Goal: Transaction & Acquisition: Purchase product/service

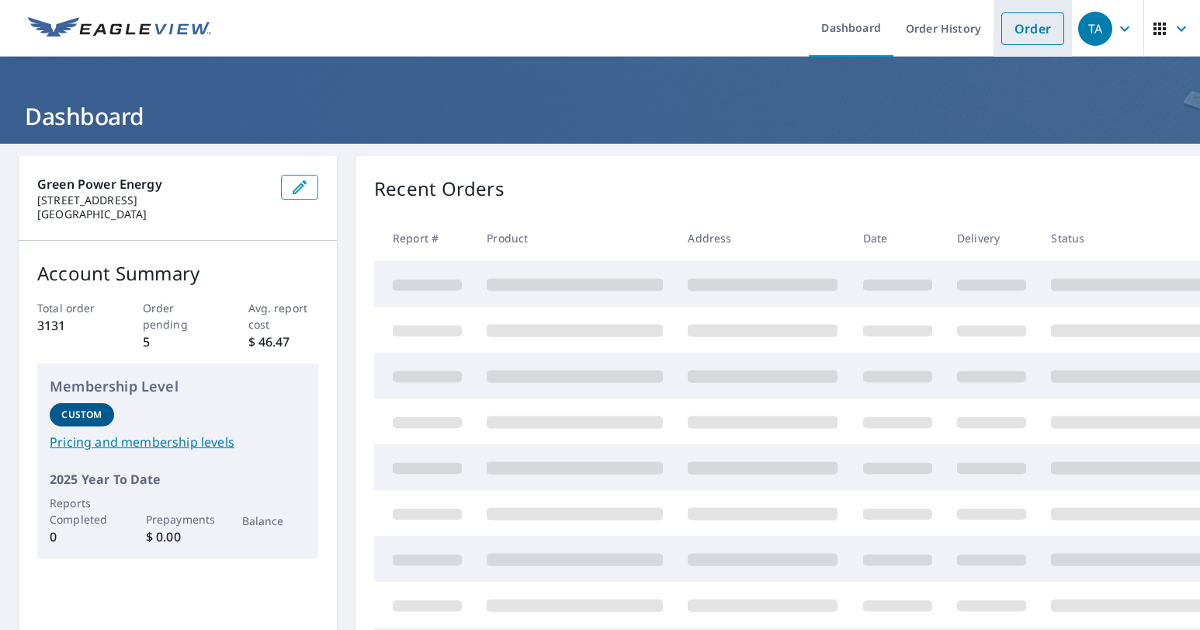
click at [1020, 34] on link "Order" at bounding box center [1032, 28] width 63 height 33
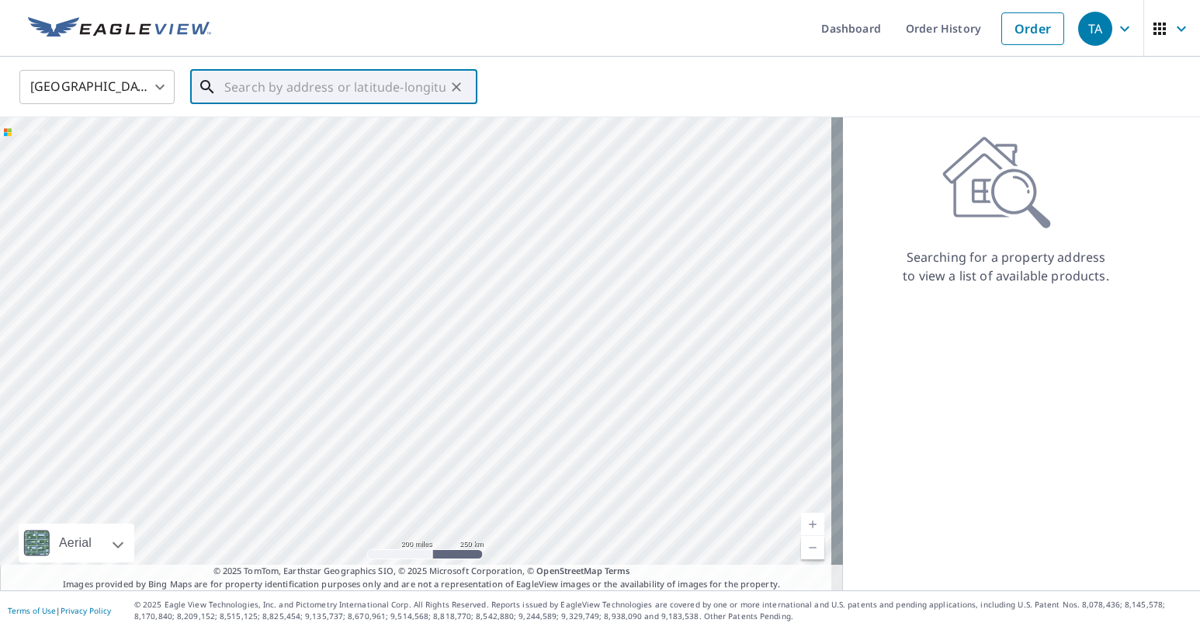
click at [245, 76] on input "text" at bounding box center [334, 86] width 221 height 43
paste input "[STREET_ADDRESS][PERSON_NAME]"
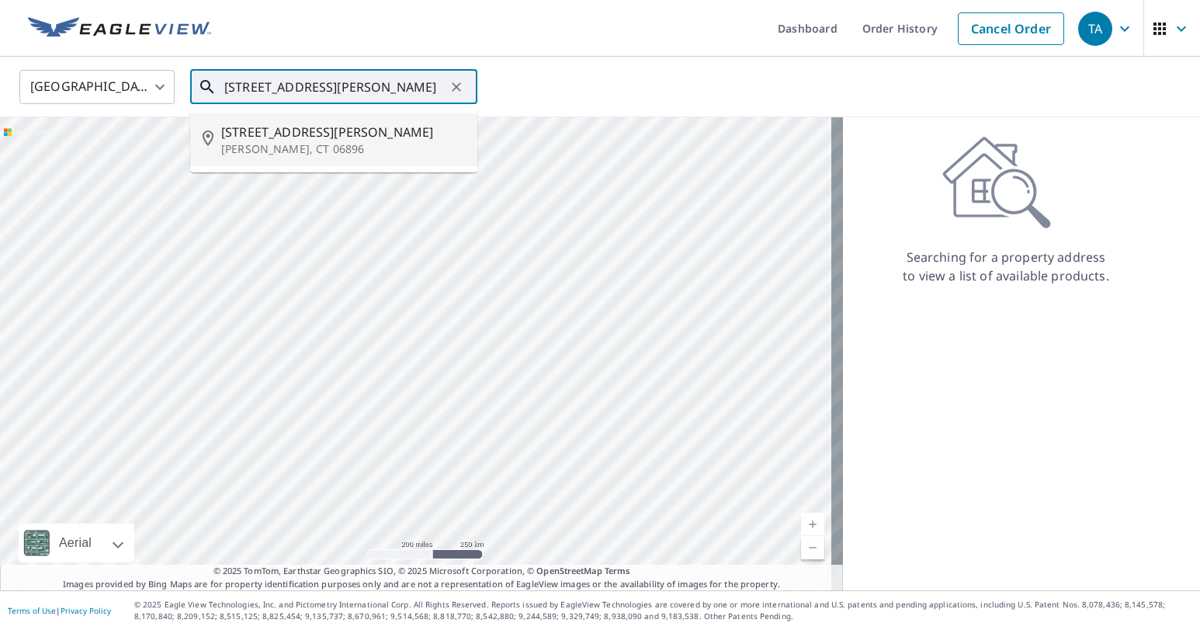
click at [249, 125] on span "[STREET_ADDRESS][PERSON_NAME]" at bounding box center [343, 132] width 244 height 19
type input "[STREET_ADDRESS][PERSON_NAME]"
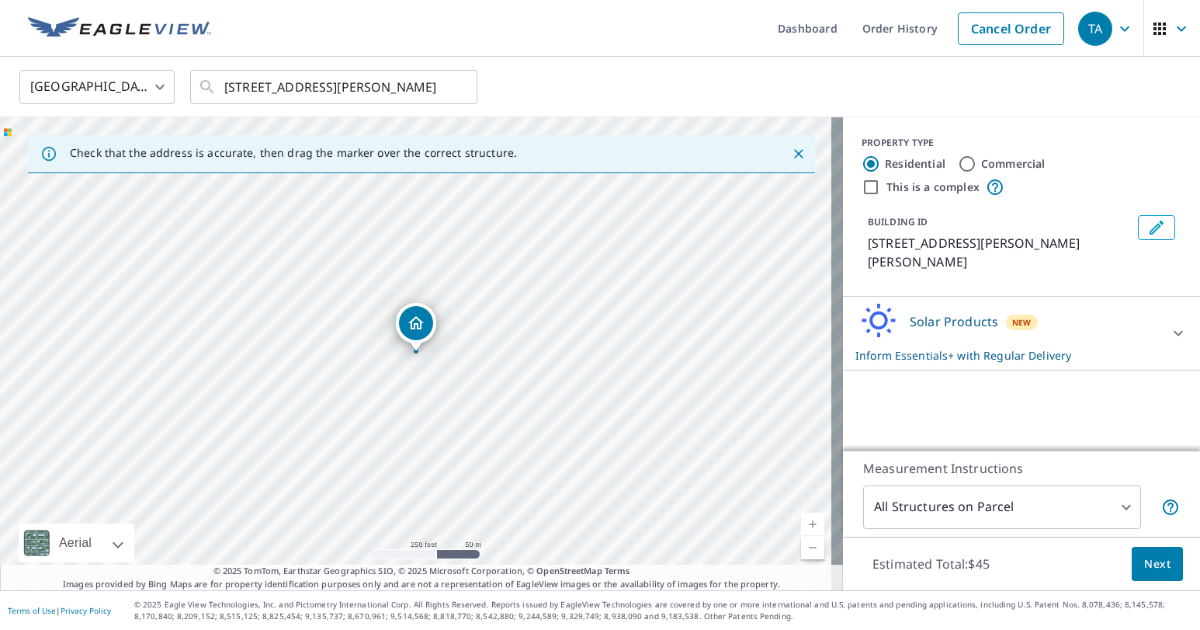
click at [803, 522] on link "Current Level 17, Zoom In" at bounding box center [812, 523] width 23 height 23
click at [803, 522] on link "Current Level 18, Zoom In" at bounding box center [812, 523] width 23 height 23
drag, startPoint x: 419, startPoint y: 334, endPoint x: 410, endPoint y: 329, distance: 10.4
drag, startPoint x: 418, startPoint y: 314, endPoint x: 355, endPoint y: 303, distance: 64.6
drag, startPoint x: 418, startPoint y: 318, endPoint x: 483, endPoint y: 328, distance: 66.0
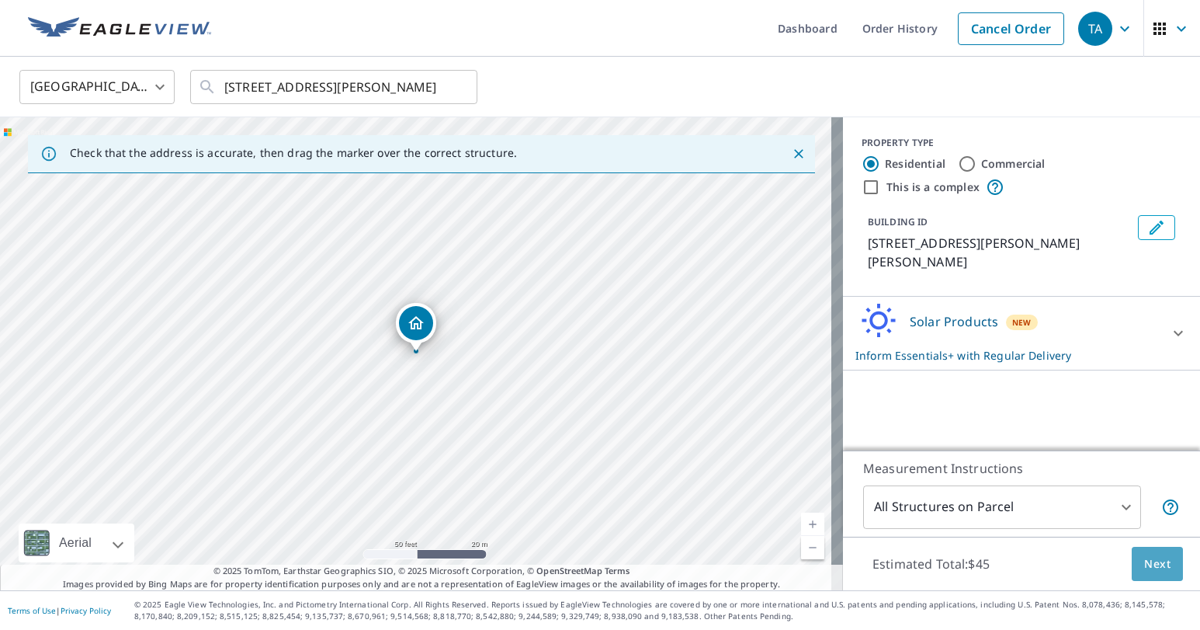
click at [1152, 563] on span "Next" at bounding box center [1157, 563] width 26 height 19
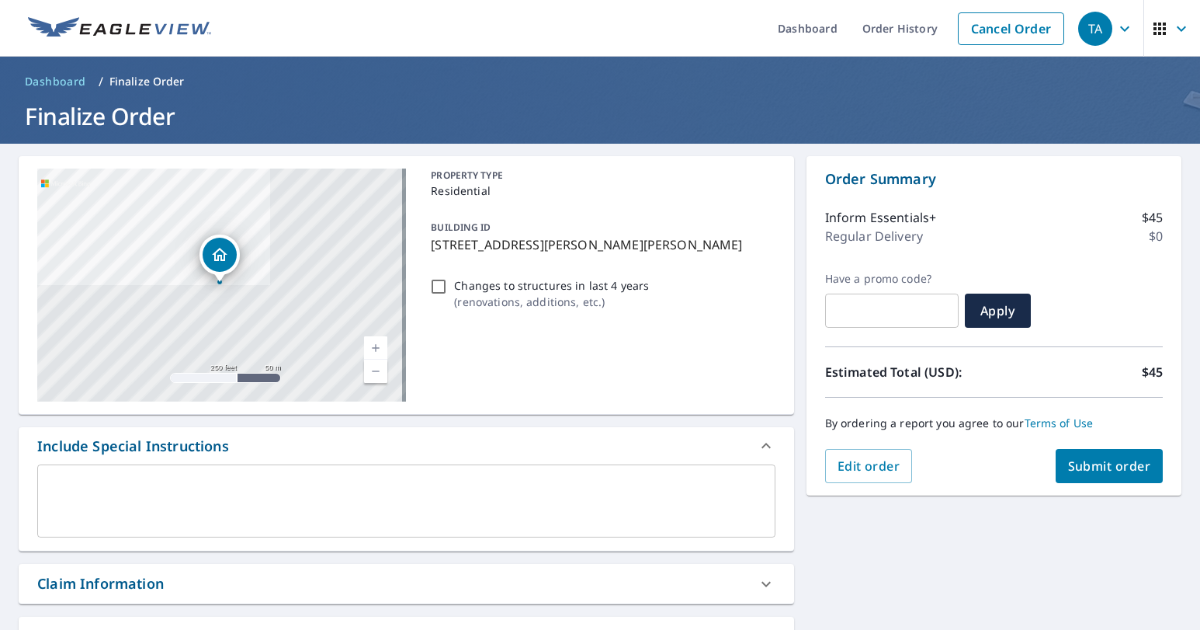
click at [1119, 459] on span "Submit order" at bounding box center [1109, 465] width 83 height 17
